Goal: Task Accomplishment & Management: Use online tool/utility

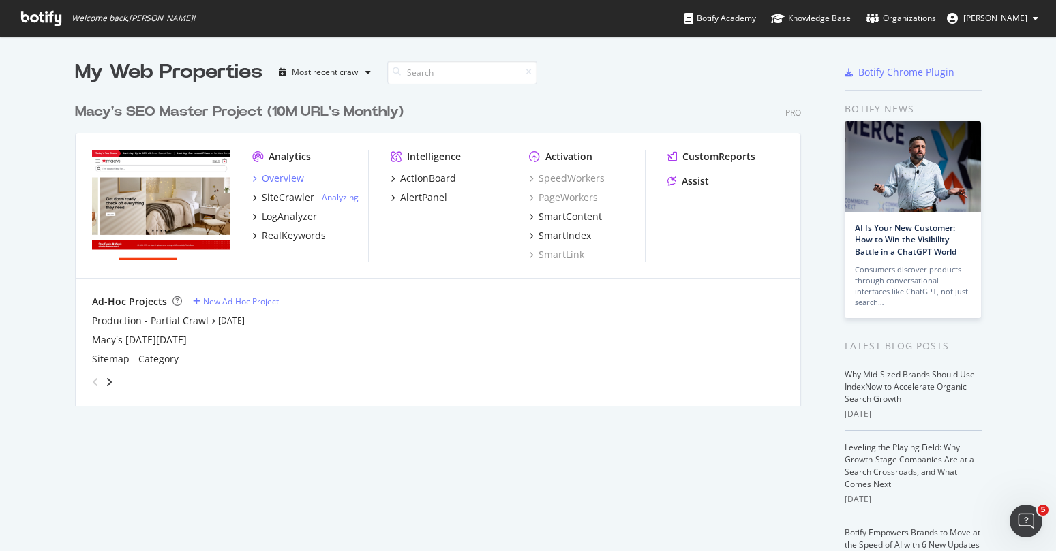
click at [278, 182] on div "Overview" at bounding box center [283, 179] width 42 height 14
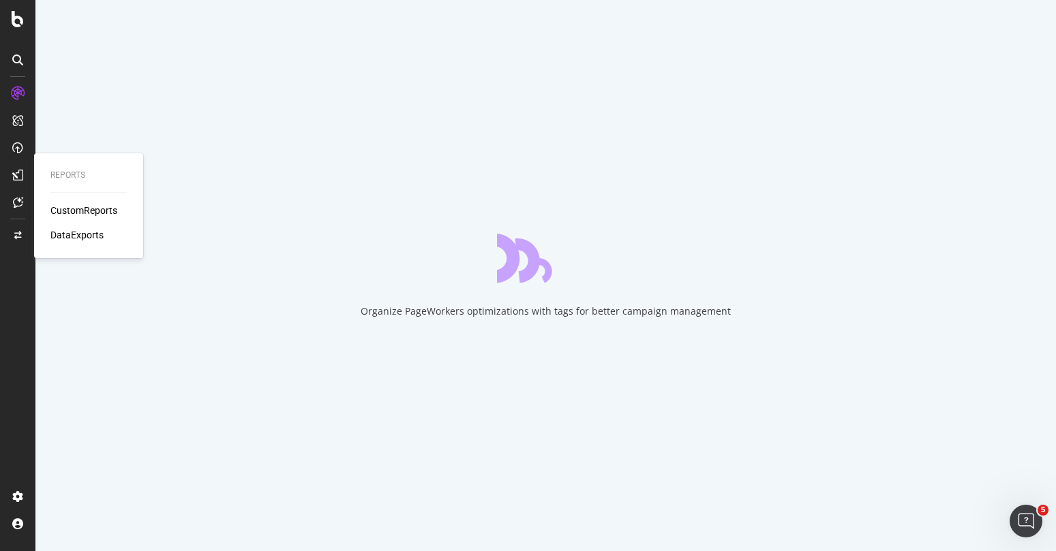
click at [87, 208] on div "CustomReports" at bounding box center [83, 211] width 67 height 14
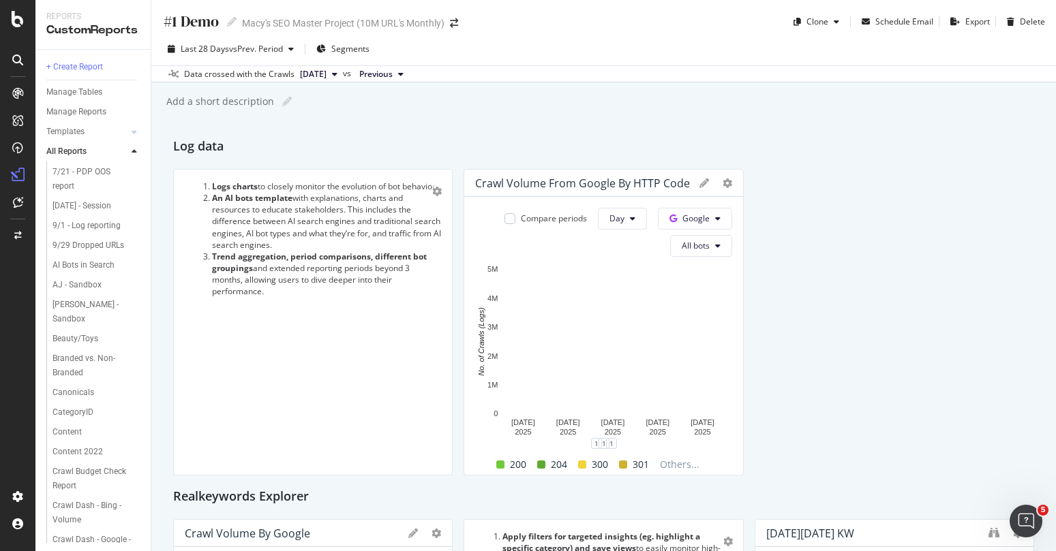
scroll to position [414, 0]
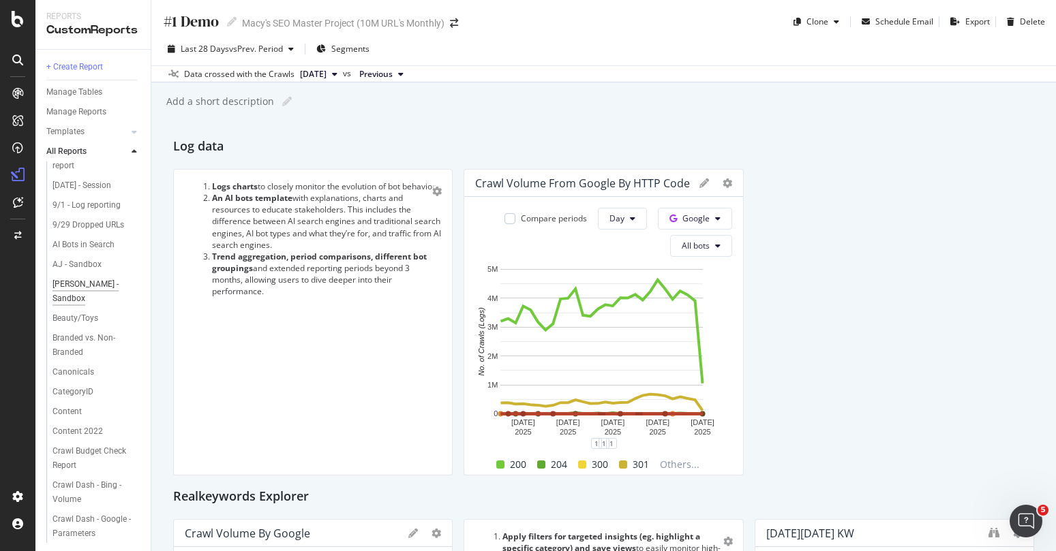
click at [101, 306] on div "[PERSON_NAME] - Sandbox" at bounding box center [91, 291] width 78 height 29
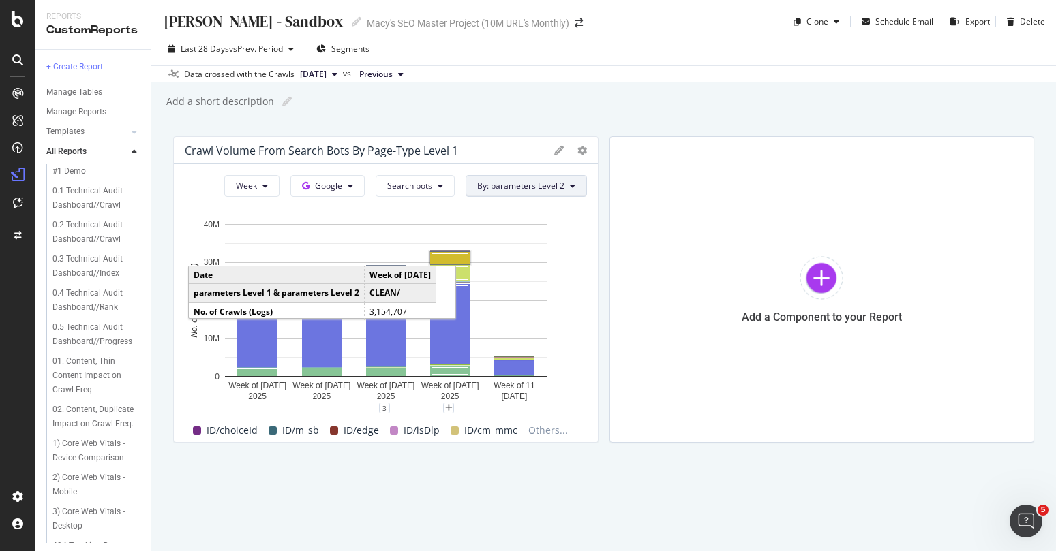
click at [532, 182] on span "By: parameters Level 2" at bounding box center [520, 186] width 87 height 12
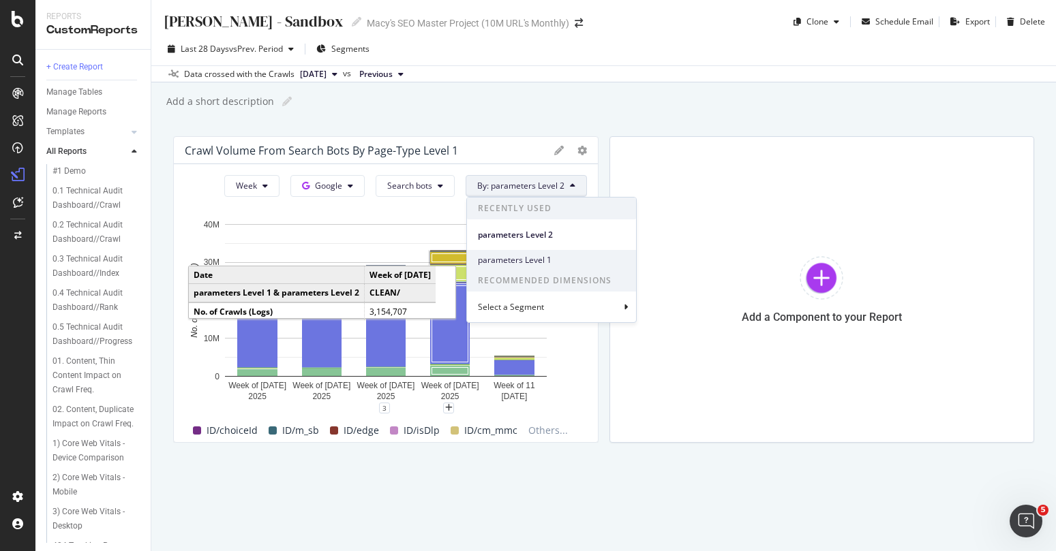
click at [530, 256] on span "parameters Level 1" at bounding box center [551, 260] width 147 height 12
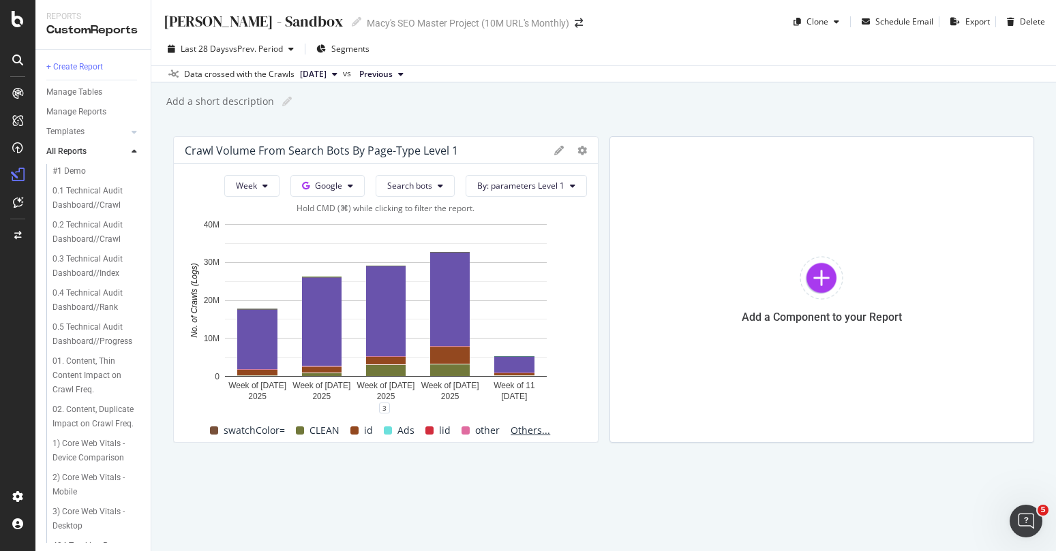
click at [530, 430] on span "Others..." at bounding box center [530, 431] width 50 height 16
click at [581, 153] on icon at bounding box center [582, 151] width 10 height 10
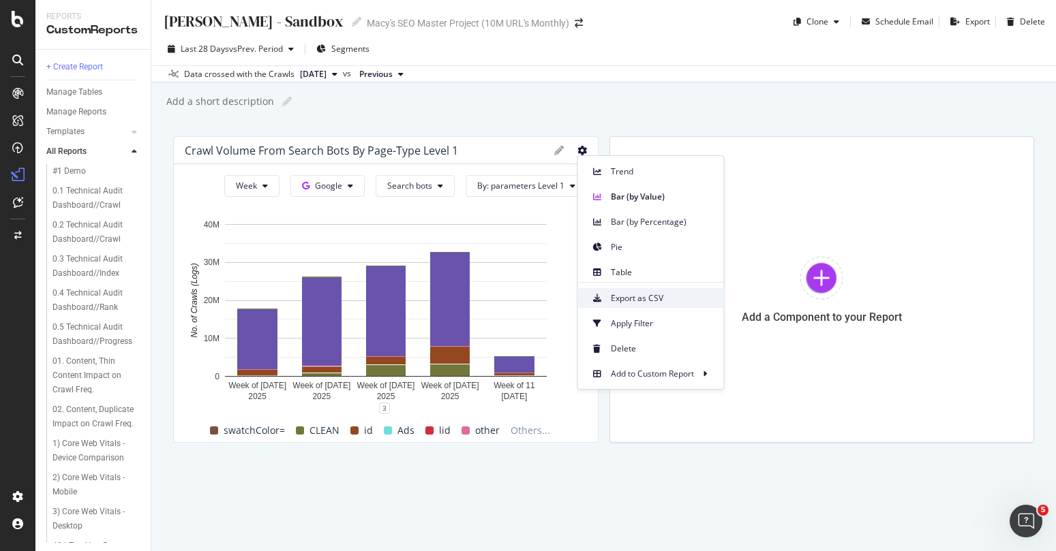
click at [662, 298] on span "Export as CSV" at bounding box center [662, 298] width 102 height 12
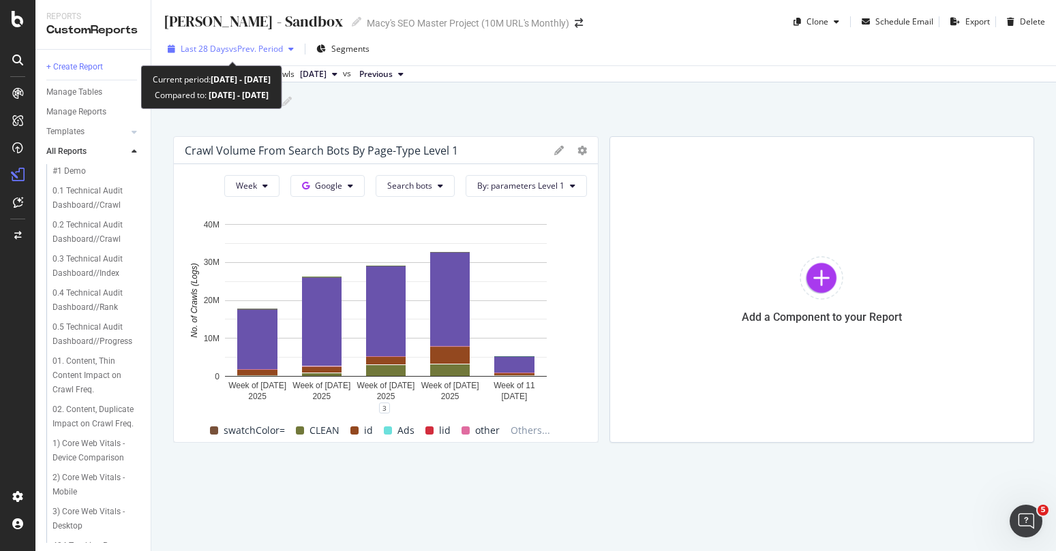
click at [260, 47] on span "vs Prev. Period" at bounding box center [256, 49] width 54 height 12
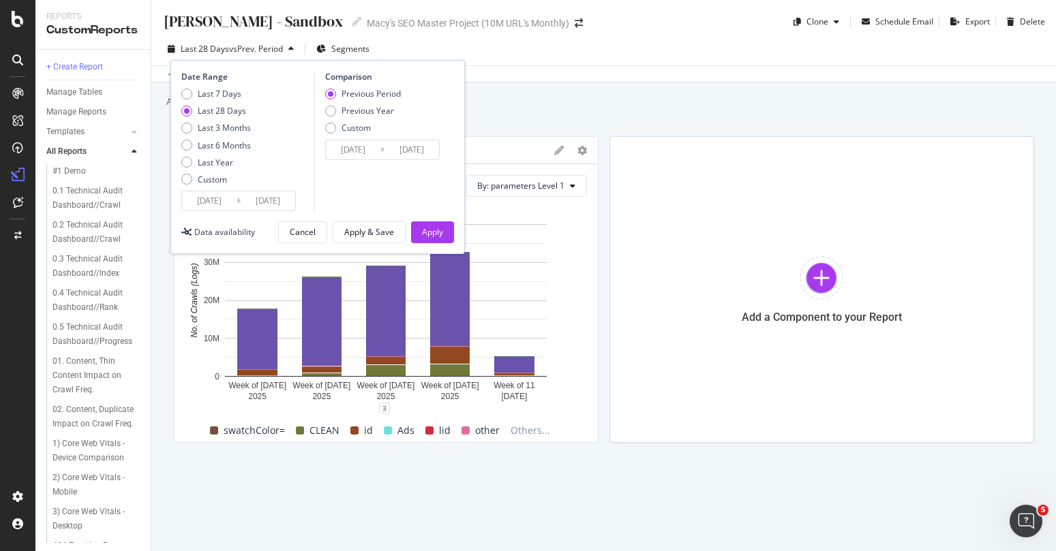
click at [260, 47] on span "vs Prev. Period" at bounding box center [256, 49] width 54 height 12
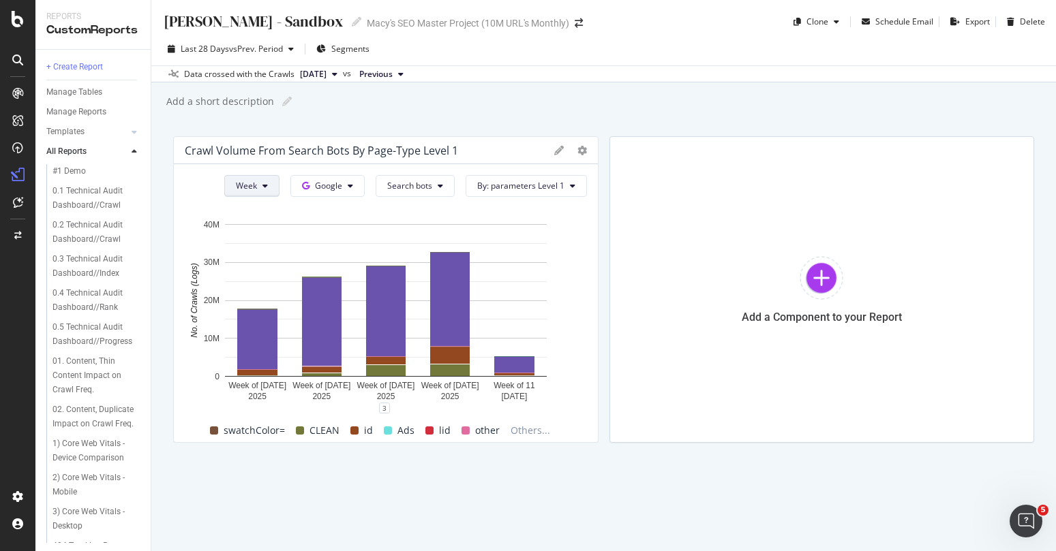
click at [255, 178] on button "Week" at bounding box center [251, 186] width 55 height 22
click at [253, 258] on span "Month" at bounding box center [250, 264] width 25 height 12
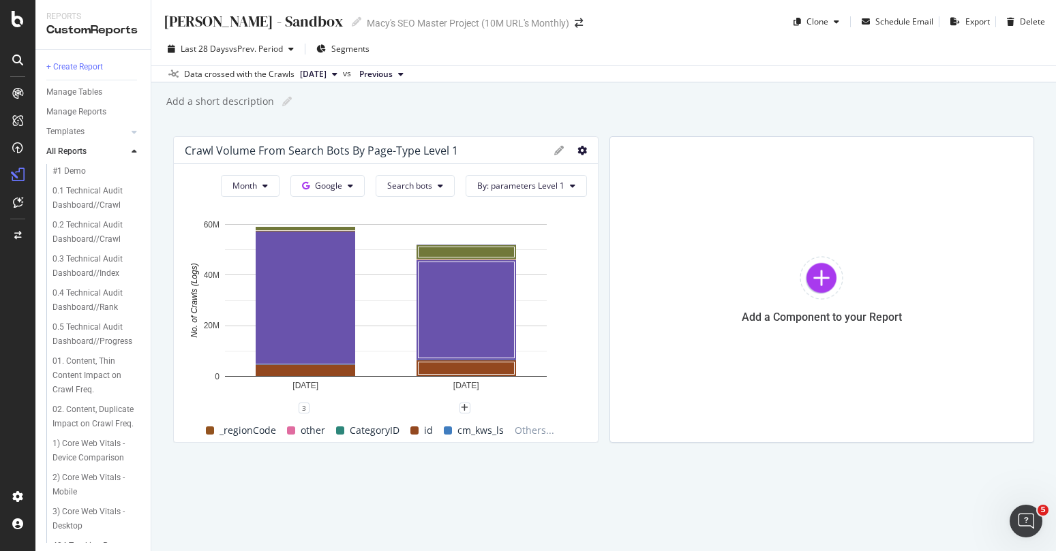
click at [583, 152] on icon at bounding box center [582, 151] width 10 height 10
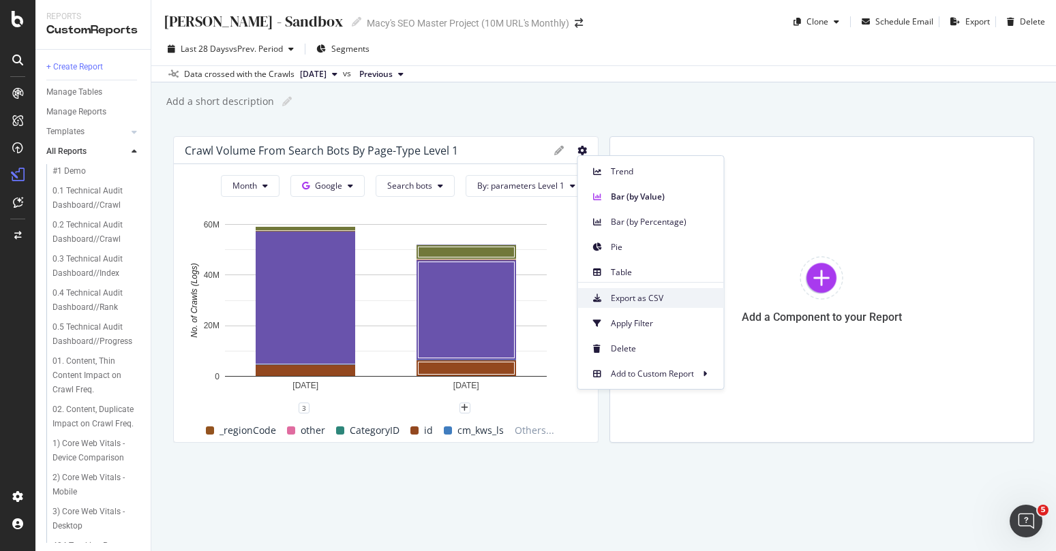
click at [641, 305] on div "Export as CSV" at bounding box center [651, 298] width 146 height 20
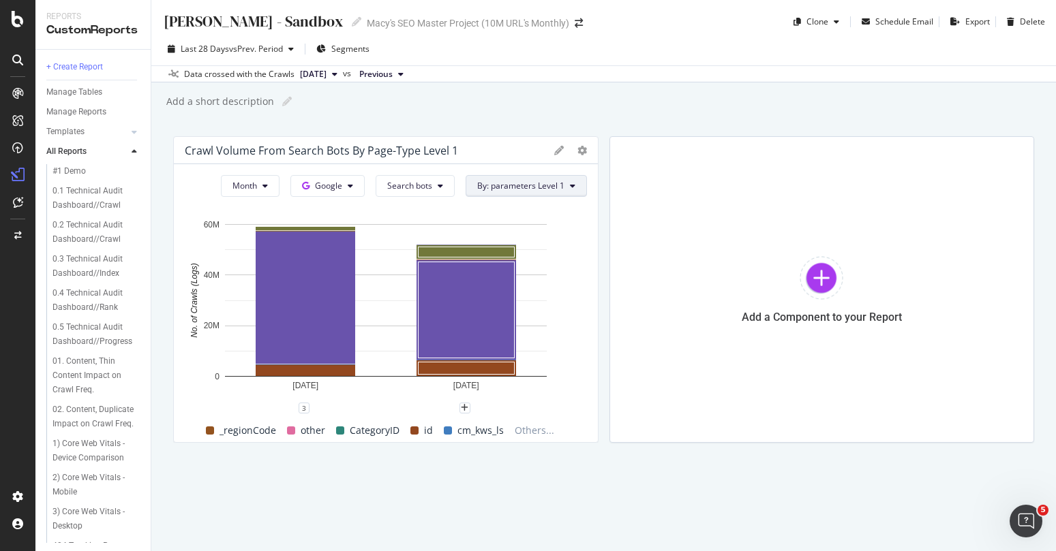
click at [525, 190] on span "By: parameters Level 1" at bounding box center [520, 186] width 87 height 12
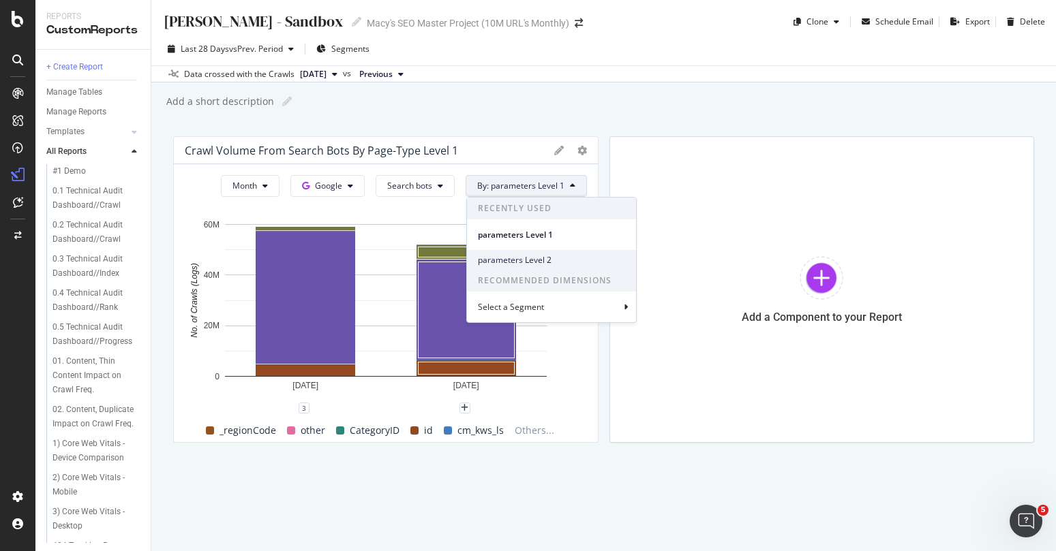
click at [510, 261] on span "parameters Level 2" at bounding box center [551, 260] width 147 height 12
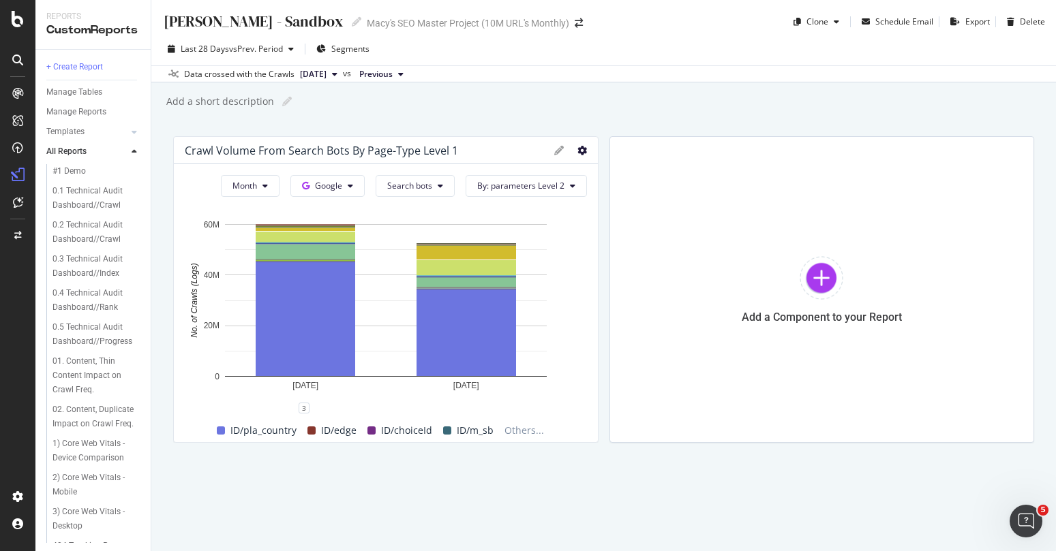
click at [579, 153] on icon at bounding box center [582, 151] width 10 height 10
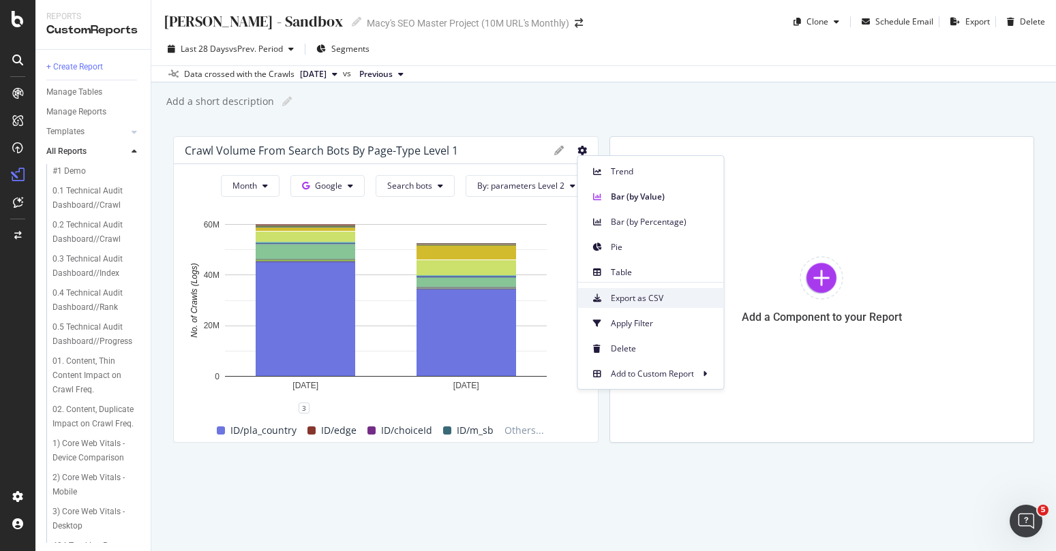
click at [644, 300] on span "Export as CSV" at bounding box center [662, 298] width 102 height 12
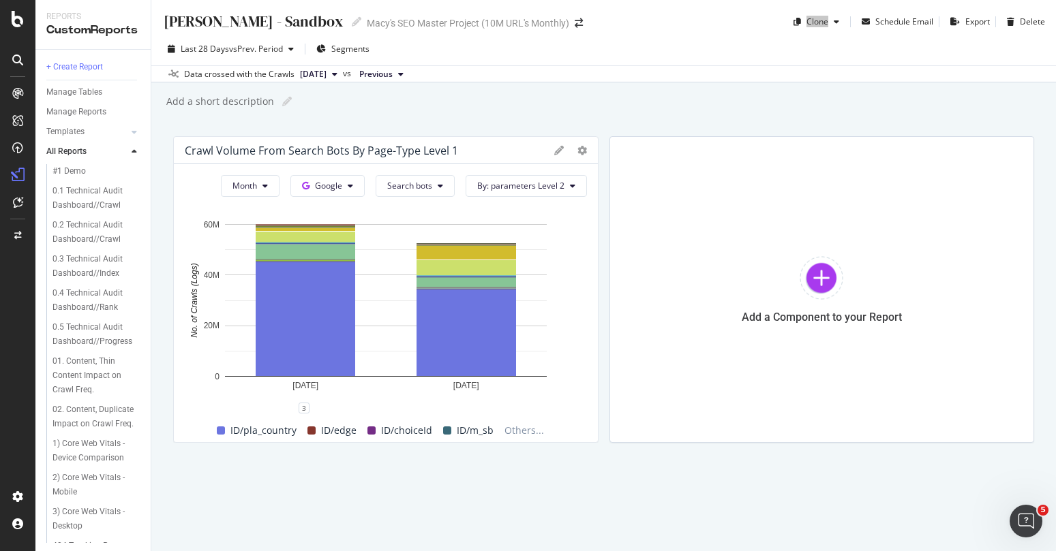
click at [814, 5] on div "[PERSON_NAME] - Sandbox [PERSON_NAME] - Sandbox Macy's SEO Master Project (10M …" at bounding box center [603, 16] width 904 height 33
